Goal: Information Seeking & Learning: Find specific page/section

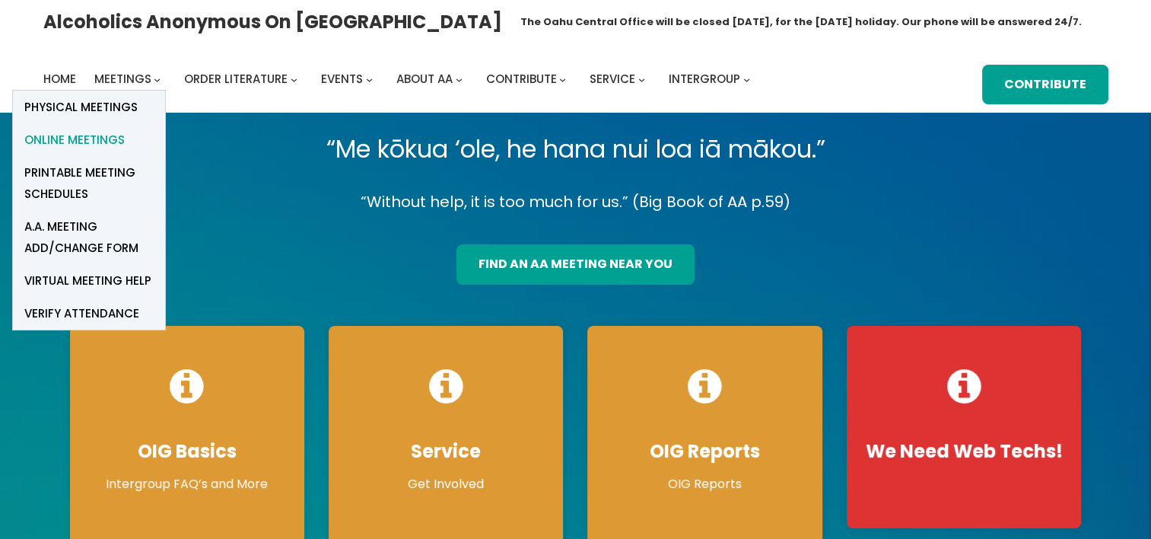
click at [108, 137] on span "Online Meetings" at bounding box center [74, 139] width 100 height 21
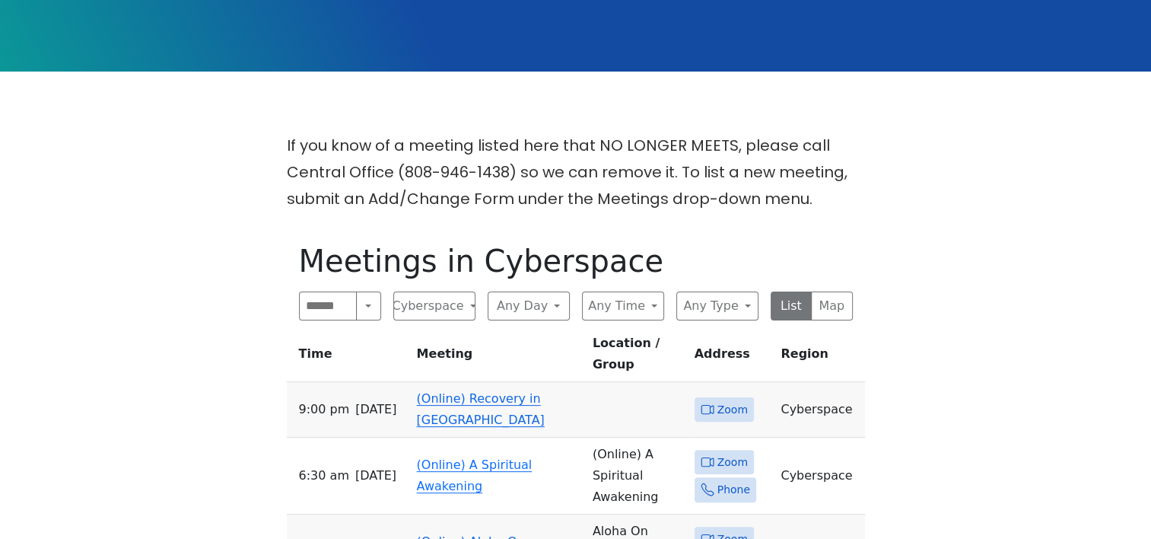
scroll to position [304, 0]
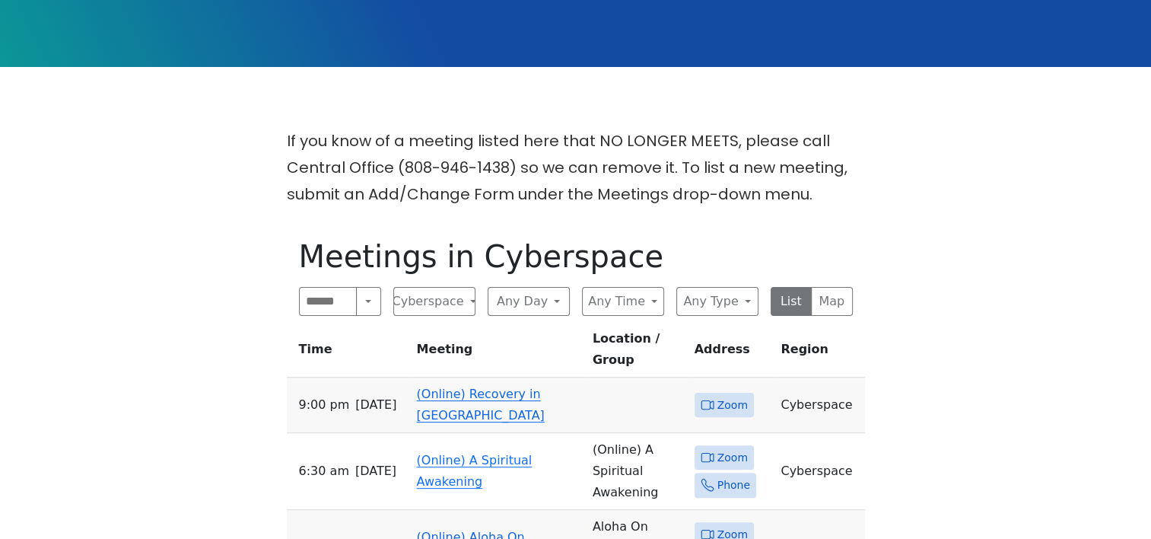
click at [488, 387] on link "(Online) Recovery in [GEOGRAPHIC_DATA]" at bounding box center [481, 405] width 128 height 36
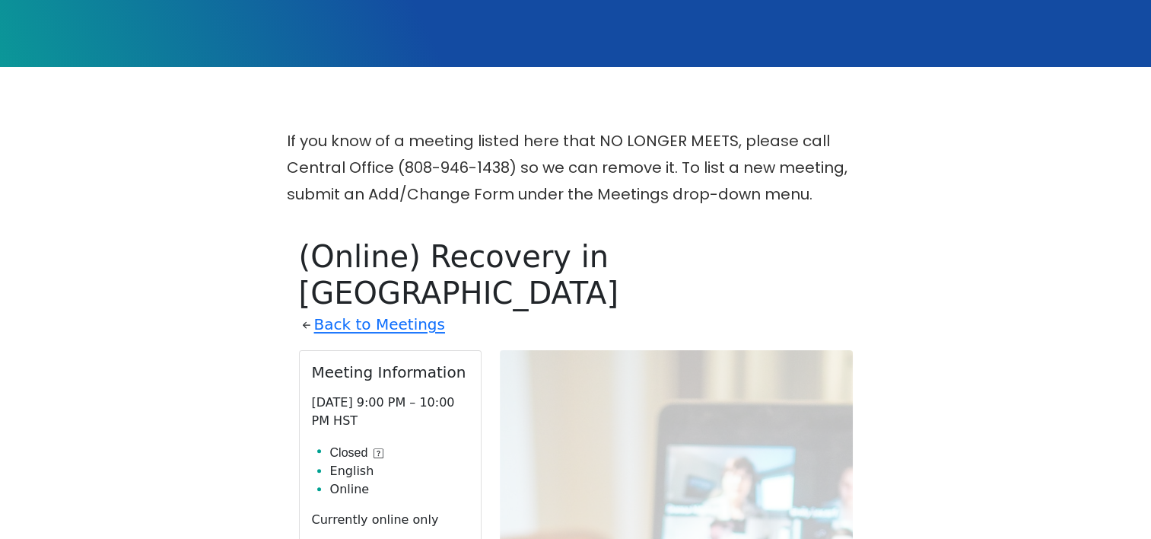
scroll to position [530, 0]
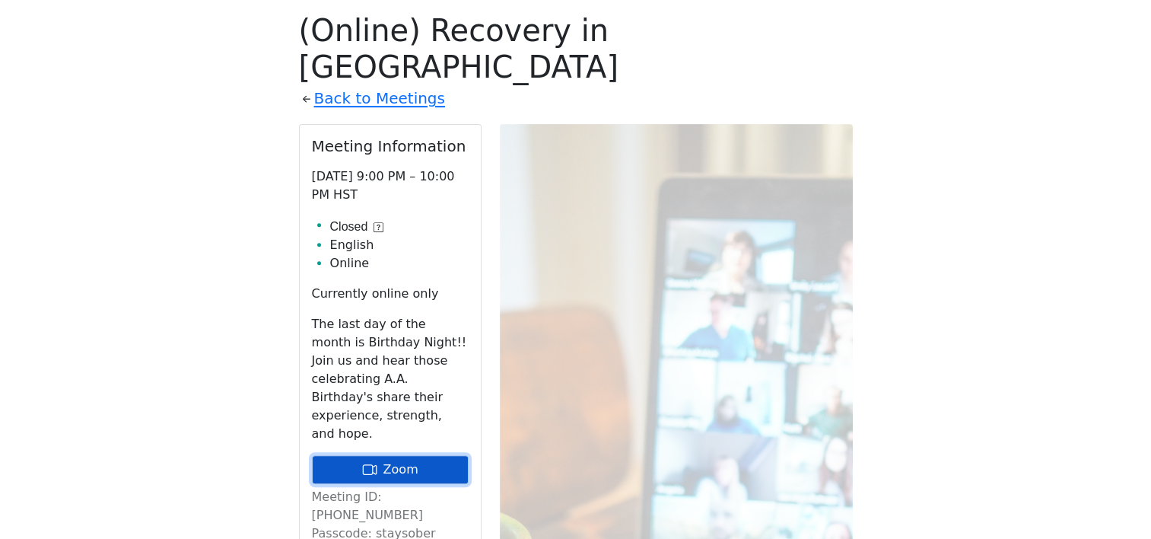
click at [421, 455] on link "Zoom" at bounding box center [390, 469] width 157 height 29
